Goal: Transaction & Acquisition: Download file/media

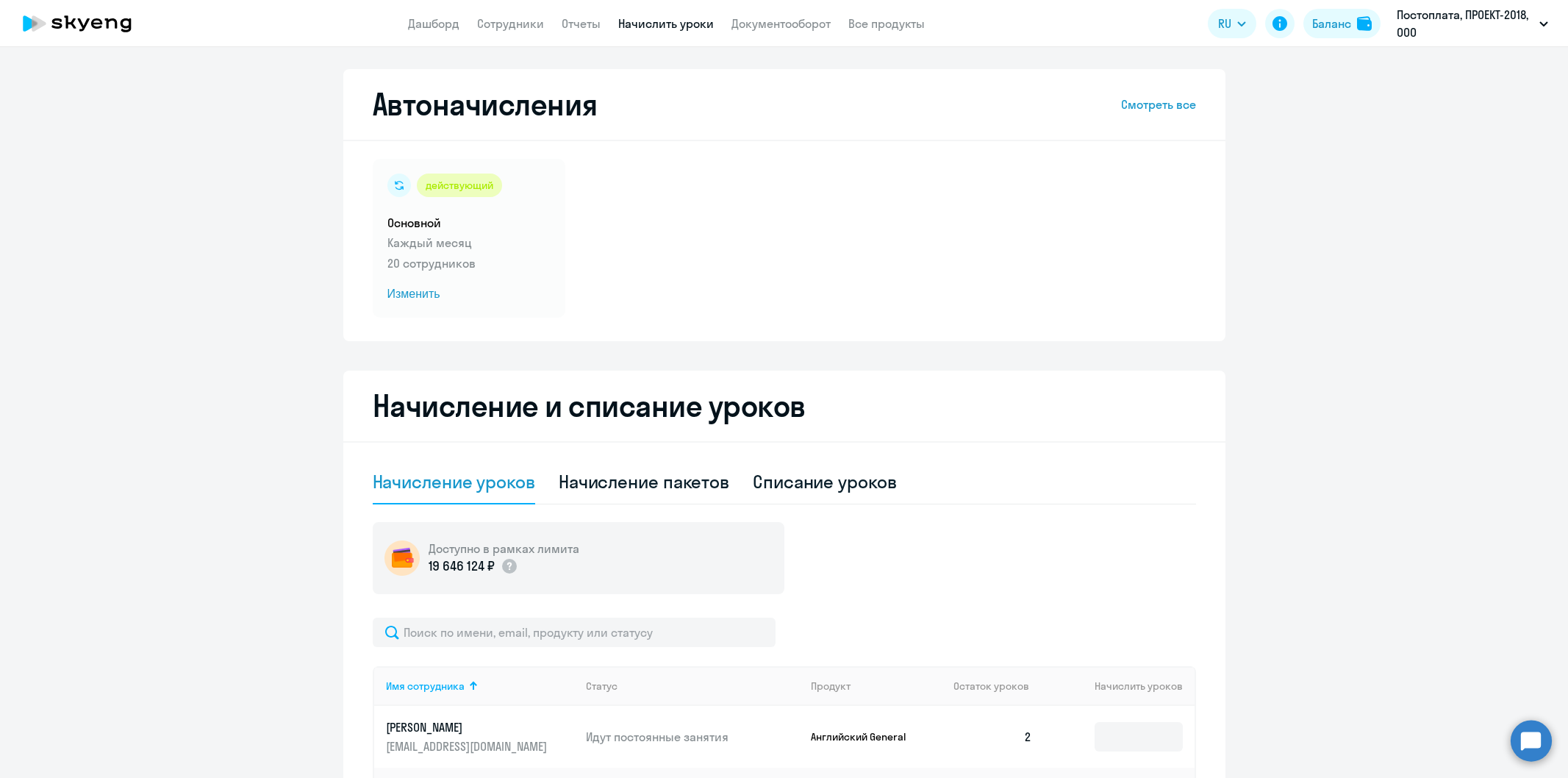
select select "10"
click at [588, 23] on link "Отчеты" at bounding box center [581, 23] width 39 height 14
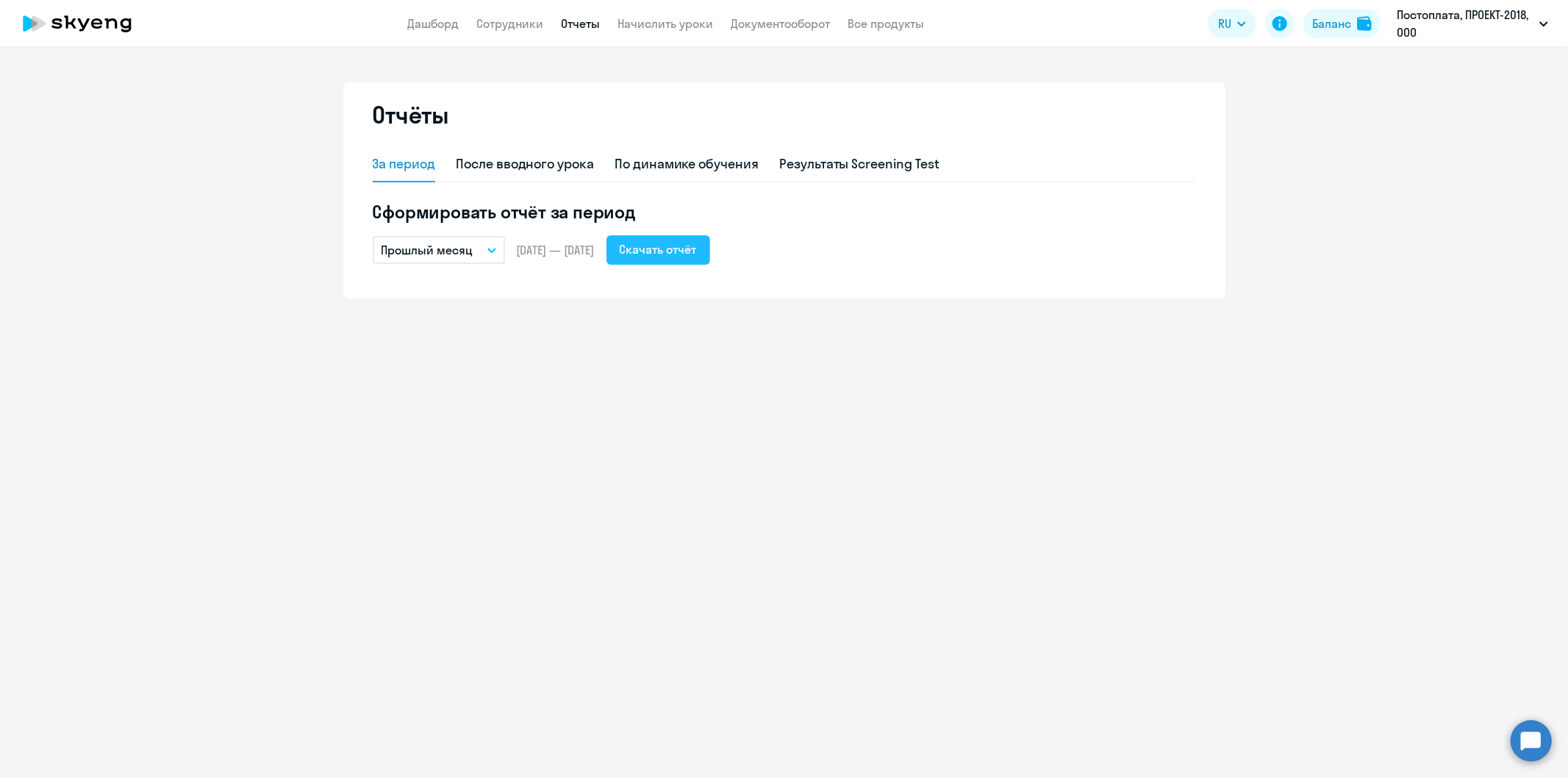
click at [697, 247] on div "Скачать отчёт" at bounding box center [658, 249] width 77 height 17
click at [678, 247] on div "Скачать отчёт" at bounding box center [658, 249] width 77 height 17
click at [697, 247] on div "Скачать отчёт" at bounding box center [658, 249] width 77 height 17
